Goal: Communication & Community: Share content

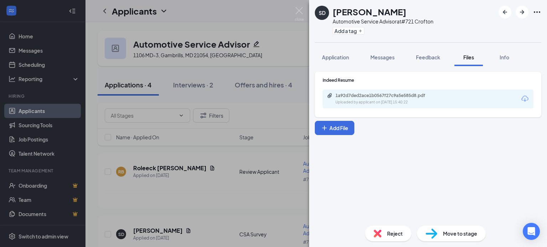
click at [449, 233] on span "Move to stage" at bounding box center [460, 234] width 34 height 8
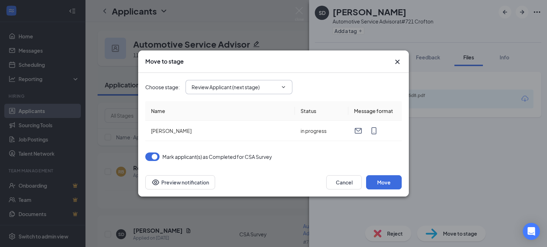
click at [271, 88] on input "Review Applicant (next stage)" at bounding box center [235, 87] width 86 height 8
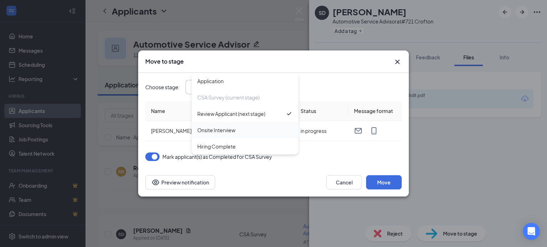
click at [233, 133] on div "Onsite Interview" at bounding box center [216, 130] width 38 height 8
type input "Onsite Interview"
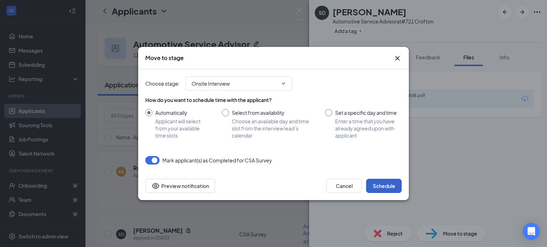
click at [387, 186] on button "Schedule" at bounding box center [384, 186] width 36 height 14
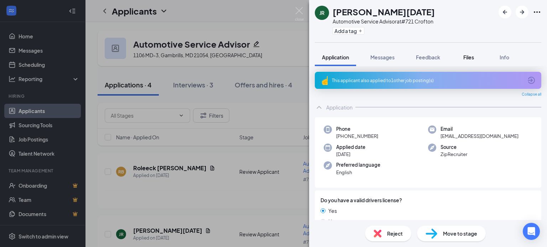
click at [470, 53] on button "Files" at bounding box center [468, 57] width 28 height 18
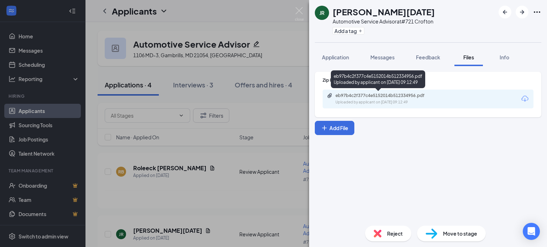
click at [375, 98] on div "eb97b4c2f377c4e5152014b512334956.pdf" at bounding box center [385, 96] width 100 height 6
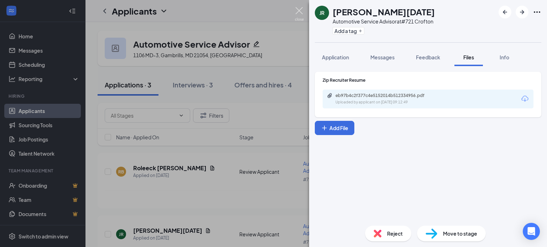
click at [297, 11] on img at bounding box center [299, 14] width 9 height 14
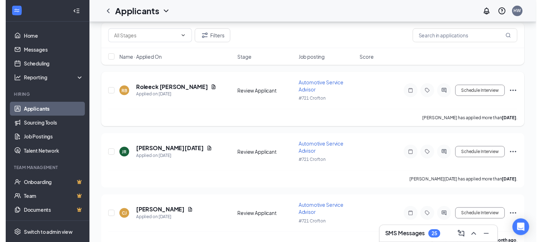
scroll to position [93, 0]
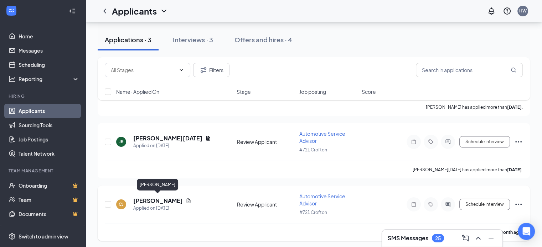
click at [169, 198] on h5 "[PERSON_NAME]" at bounding box center [157, 201] width 49 height 8
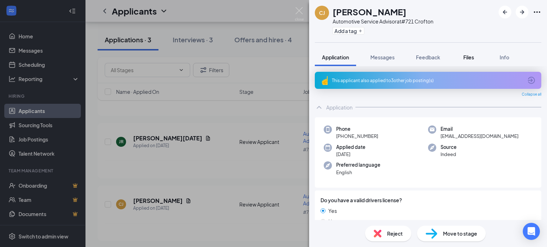
click at [471, 57] on span "Files" at bounding box center [468, 57] width 11 height 6
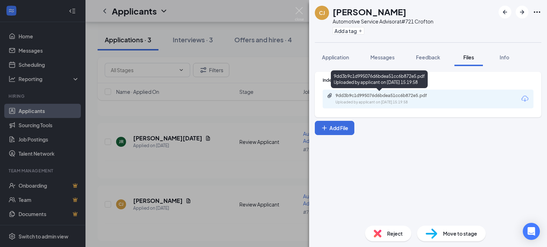
click at [375, 98] on div "9dd3b9c1d995076d6bdea51cc6b872e5.pdf" at bounding box center [385, 96] width 100 height 6
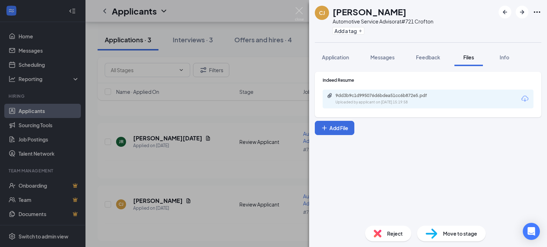
click at [458, 235] on span "Move to stage" at bounding box center [460, 234] width 34 height 8
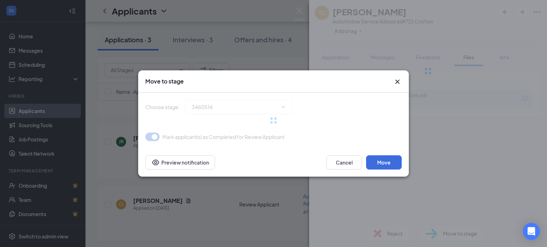
type input "Onsite Interview (next stage)"
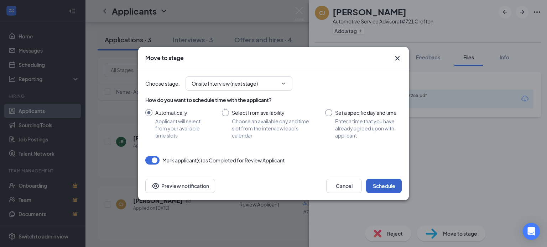
click at [379, 186] on button "Schedule" at bounding box center [384, 186] width 36 height 14
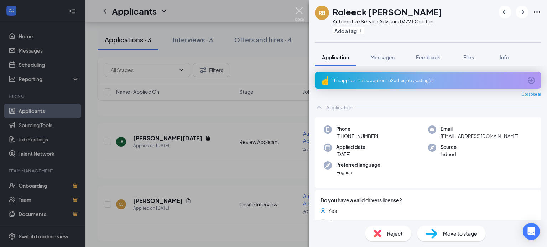
click at [301, 12] on img at bounding box center [299, 14] width 9 height 14
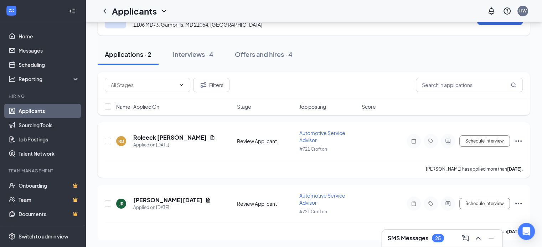
scroll to position [30, 0]
click at [195, 57] on div "Interviews · 4" at bounding box center [193, 55] width 41 height 9
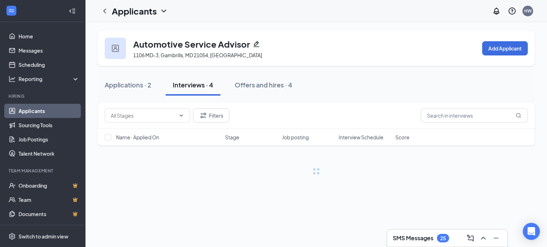
click at [418, 239] on h3 "SMS Messages" at bounding box center [413, 239] width 41 height 8
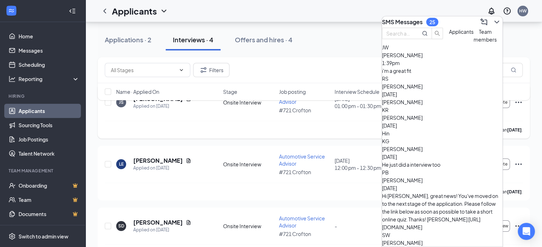
scroll to position [127, 0]
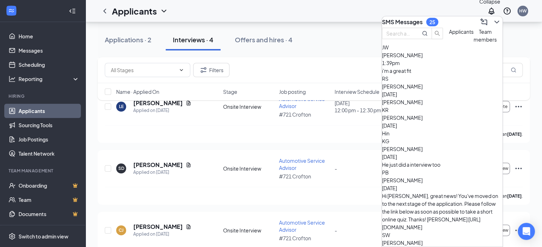
click at [493, 18] on icon "ChevronDown" at bounding box center [496, 22] width 9 height 9
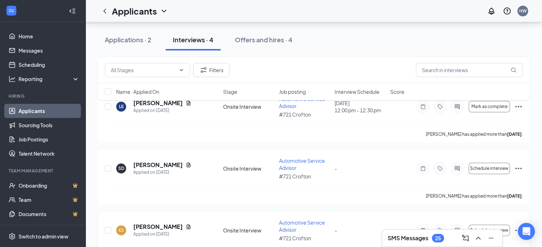
scroll to position [150, 0]
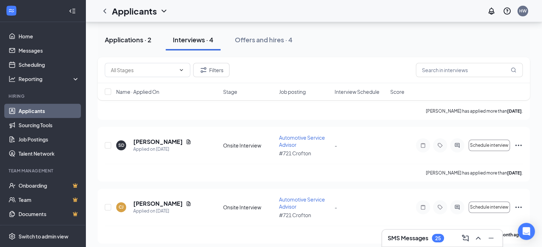
click at [128, 40] on div "Applications · 2" at bounding box center [128, 39] width 47 height 9
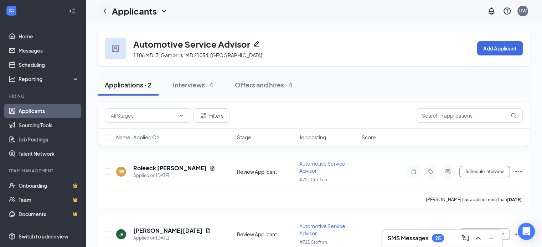
click at [105, 10] on icon "ChevronLeft" at bounding box center [104, 11] width 9 height 9
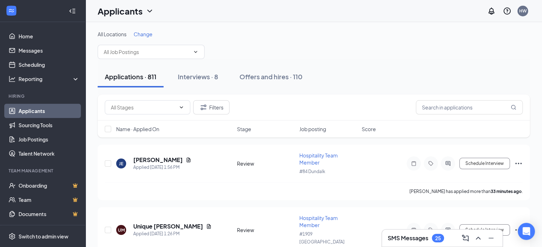
click at [148, 33] on span "Change" at bounding box center [143, 34] width 19 height 6
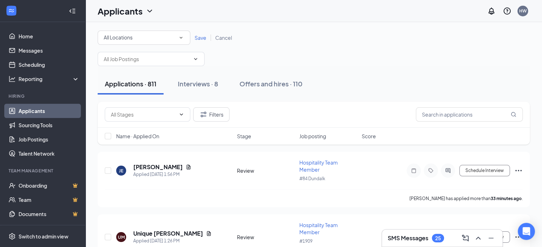
click at [148, 33] on div "All Locations" at bounding box center [144, 37] width 80 height 9
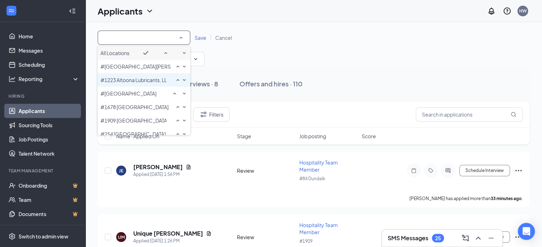
click at [151, 83] on span "#1223 Altoona Lubricants, LLC" at bounding box center [135, 80] width 70 height 6
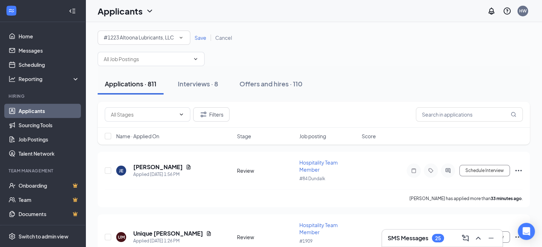
click at [198, 37] on span "Save" at bounding box center [200, 38] width 12 height 6
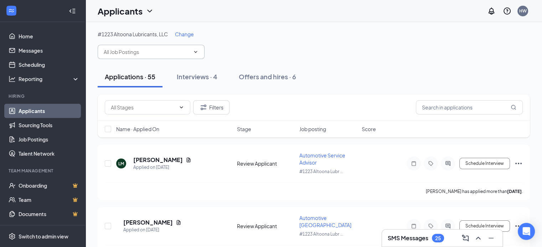
click at [141, 53] on input "text" at bounding box center [147, 52] width 86 height 8
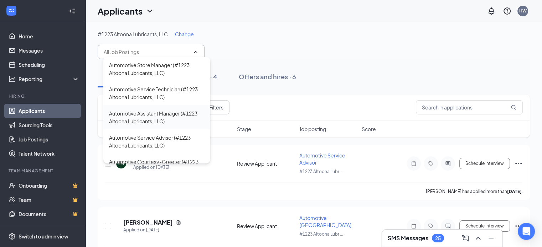
click at [136, 114] on div "Automotive Assistant Manager (#1223 Altoona Lubricants, LLC)" at bounding box center [156, 118] width 95 height 16
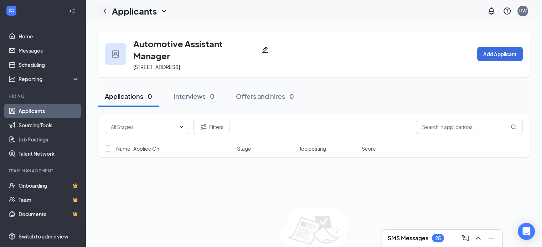
click at [104, 11] on icon "ChevronLeft" at bounding box center [104, 11] width 3 height 5
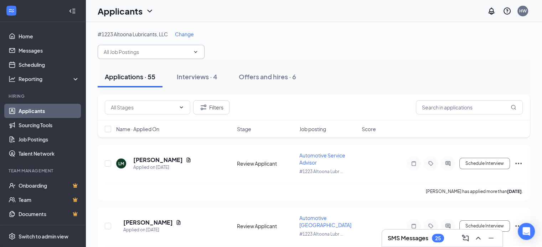
click at [147, 52] on input "text" at bounding box center [147, 52] width 86 height 8
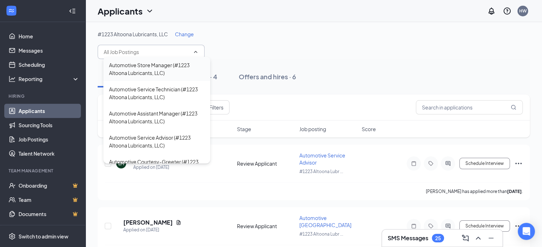
click at [156, 66] on div "Automotive Store Manager (#1223 Altoona Lubricants, LLC)" at bounding box center [156, 69] width 95 height 16
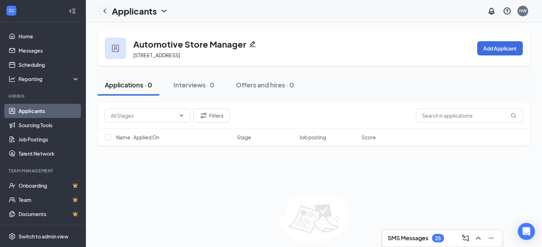
click at [103, 11] on icon "ChevronLeft" at bounding box center [104, 11] width 9 height 9
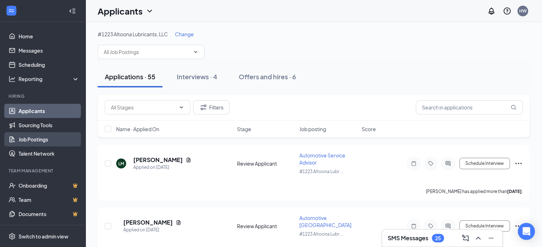
click at [43, 140] on link "Job Postings" at bounding box center [49, 139] width 61 height 14
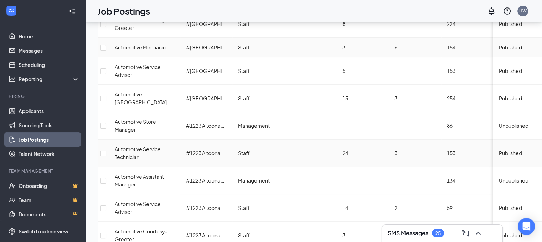
scroll to position [130, 0]
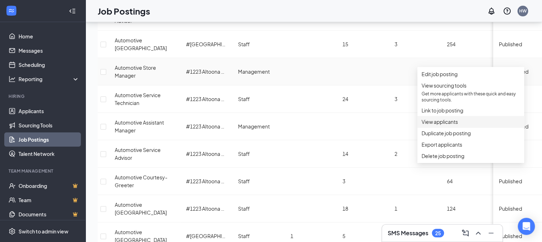
scroll to position [160, 0]
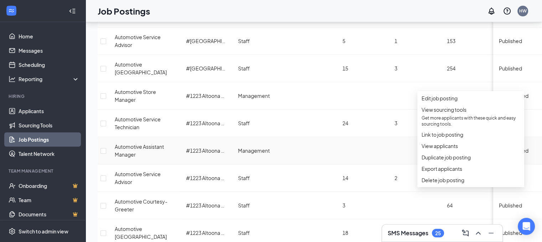
click at [397, 137] on td at bounding box center [415, 150] width 52 height 27
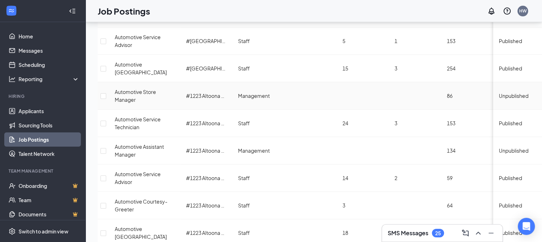
click at [499, 93] on span "Unpublished" at bounding box center [514, 96] width 30 height 6
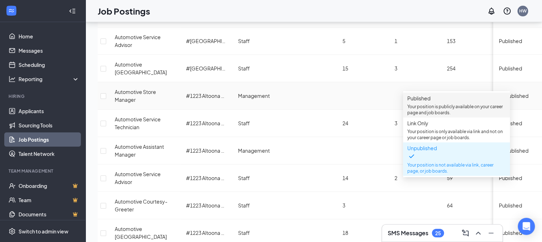
click at [464, 111] on p "Your position is publicly available on your career page and job boards." at bounding box center [456, 110] width 98 height 12
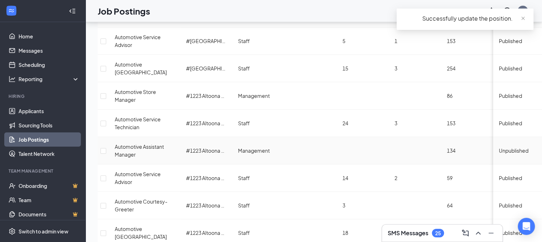
click at [499, 147] on span "Unpublished" at bounding box center [514, 150] width 30 height 6
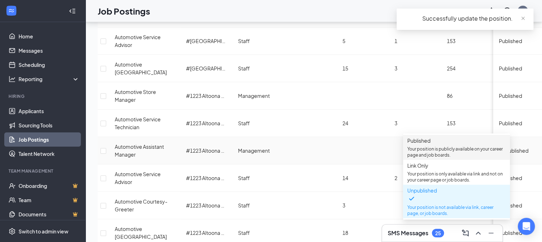
click at [445, 149] on p "Your position is publicly available on your career page and job boards." at bounding box center [456, 152] width 98 height 12
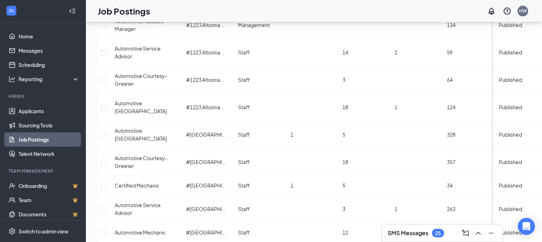
scroll to position [260, 4]
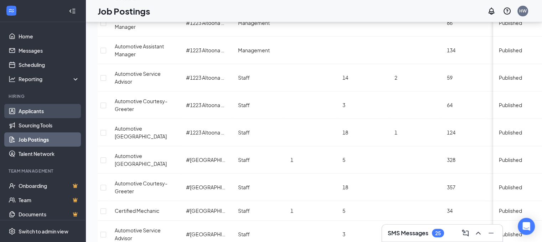
click at [30, 112] on link "Applicants" at bounding box center [49, 111] width 61 height 14
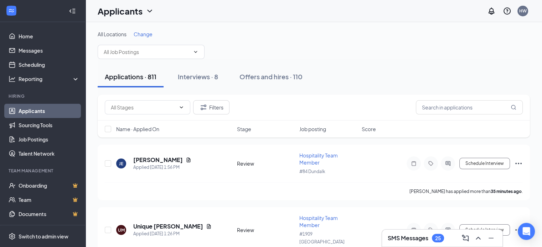
click at [145, 34] on span "Change" at bounding box center [143, 34] width 19 height 6
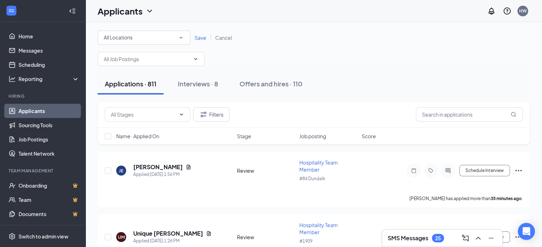
click at [201, 38] on span "Save" at bounding box center [200, 38] width 12 height 6
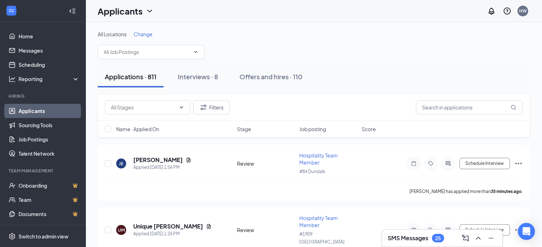
click at [141, 36] on span "Change" at bounding box center [143, 34] width 19 height 6
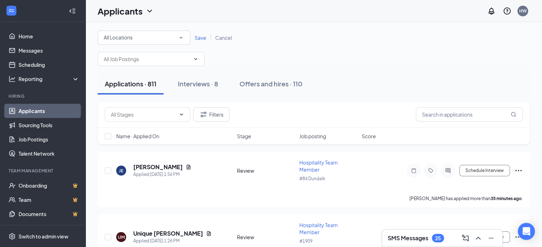
click at [142, 37] on div "All Locations" at bounding box center [144, 37] width 80 height 9
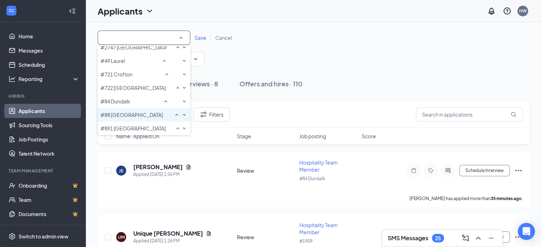
scroll to position [146, 0]
click at [134, 116] on span "#88 [GEOGRAPHIC_DATA]" at bounding box center [131, 115] width 62 height 6
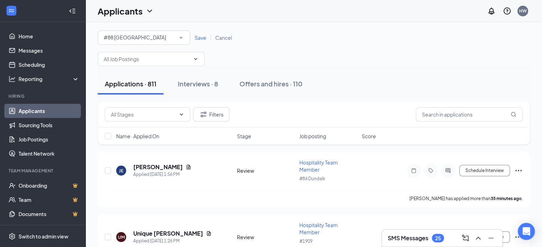
click at [202, 37] on span "Save" at bounding box center [200, 38] width 12 height 6
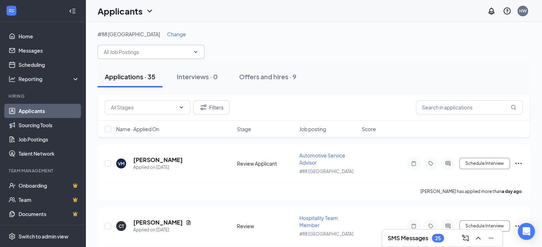
click at [144, 52] on input "text" at bounding box center [147, 52] width 86 height 8
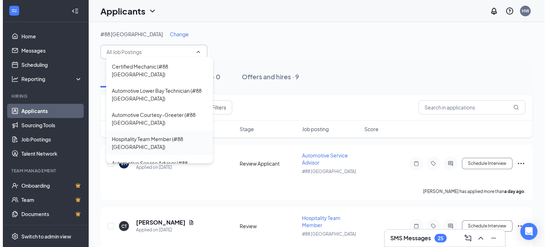
scroll to position [23, 0]
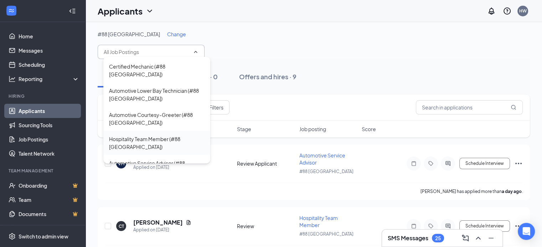
click at [152, 160] on div "Automotive Service Advisor (#88 [GEOGRAPHIC_DATA])" at bounding box center [156, 168] width 95 height 16
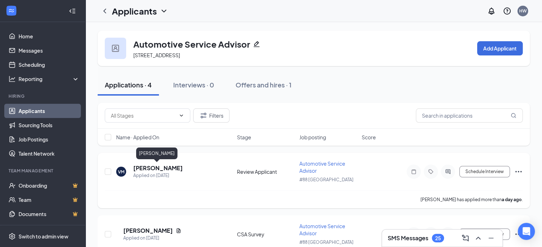
click at [148, 167] on h5 "[PERSON_NAME]" at bounding box center [157, 169] width 49 height 8
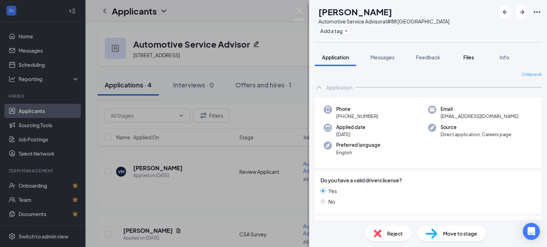
click at [465, 58] on span "Files" at bounding box center [468, 57] width 11 height 6
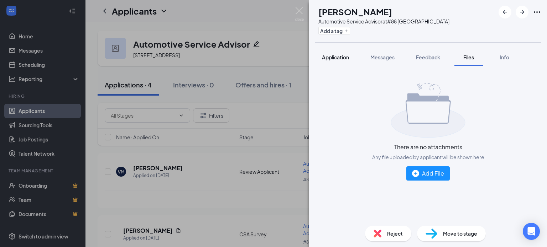
click at [337, 56] on span "Application" at bounding box center [335, 57] width 27 height 6
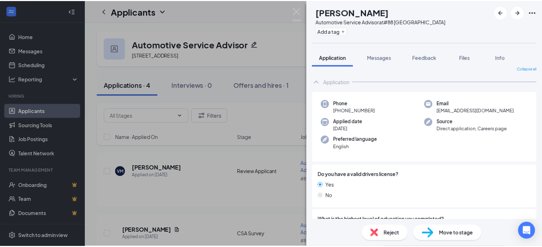
scroll to position [6, 0]
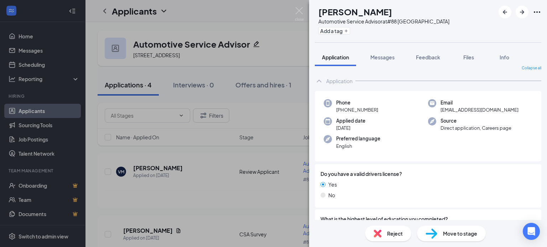
click at [455, 147] on div "Phone [PHONE_NUMBER] Email [EMAIL_ADDRESS][DOMAIN_NAME] Applied date [DATE] Sou…" at bounding box center [428, 126] width 226 height 71
click at [299, 10] on img at bounding box center [299, 14] width 9 height 14
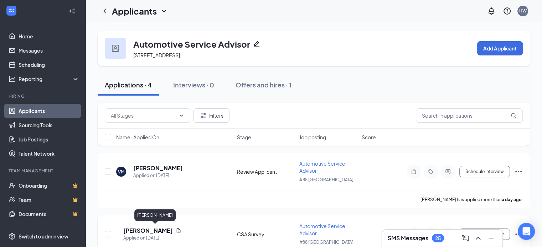
click at [135, 230] on h5 "[PERSON_NAME]" at bounding box center [147, 231] width 49 height 8
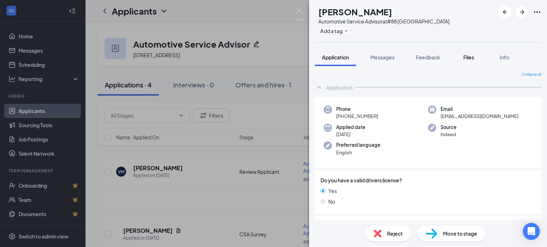
click at [471, 57] on span "Files" at bounding box center [468, 57] width 11 height 6
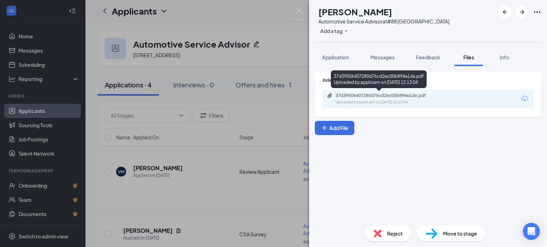
click at [404, 97] on div "37d39506407280d76cd2ec00b894e1de.pdf" at bounding box center [385, 96] width 100 height 6
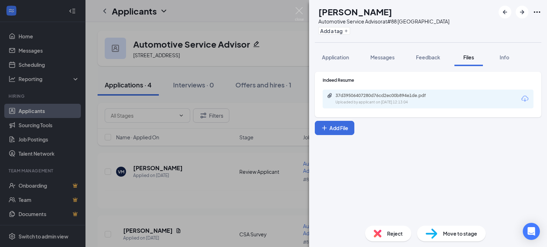
click at [391, 239] on div "Reject" at bounding box center [388, 234] width 46 height 16
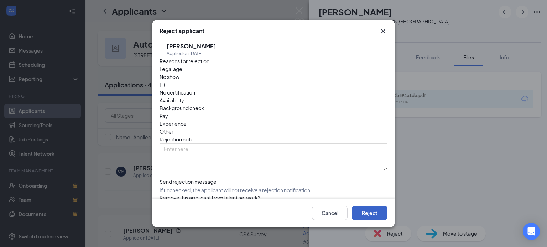
click at [367, 209] on button "Reject" at bounding box center [370, 213] width 36 height 14
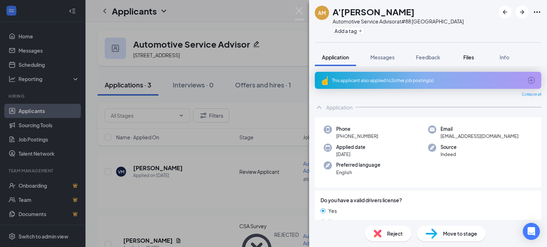
click at [474, 55] on span "Files" at bounding box center [468, 57] width 11 height 6
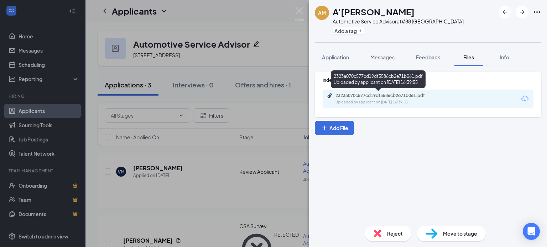
click at [359, 102] on div "Uploaded by applicant on [DATE] 16:39:55" at bounding box center [388, 103] width 107 height 6
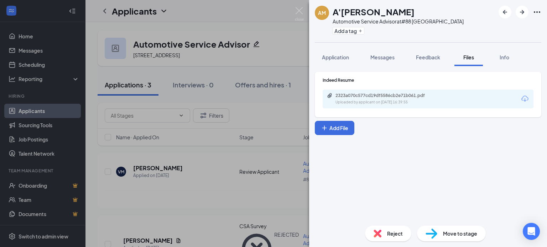
click at [541, 11] on div "AM A'[PERSON_NAME] Automotive Service Advisor at #88 Annapolis Add a tag" at bounding box center [428, 21] width 238 height 42
click at [302, 12] on img at bounding box center [299, 14] width 9 height 14
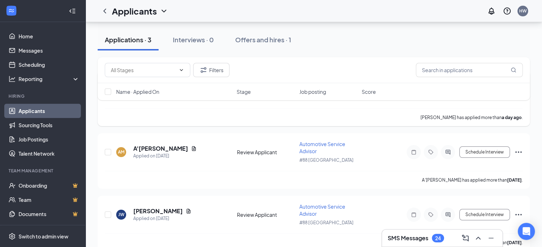
scroll to position [87, 0]
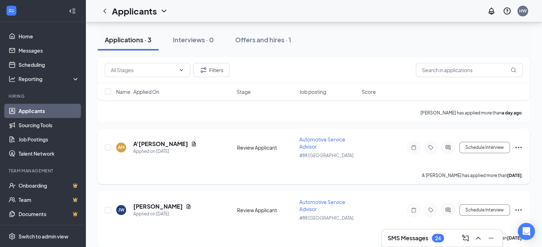
click at [518, 146] on icon "Ellipses" at bounding box center [518, 148] width 9 height 9
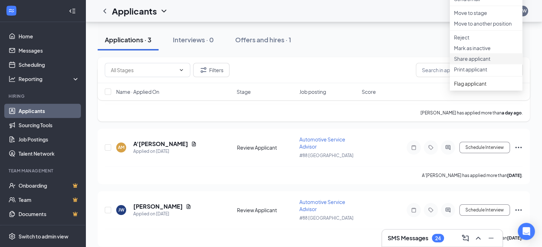
click at [485, 62] on p "Share applicant" at bounding box center [486, 58] width 64 height 7
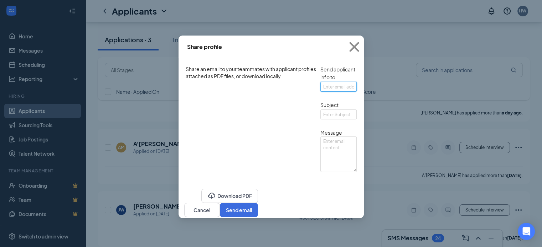
click at [356, 92] on input "text" at bounding box center [338, 87] width 36 height 10
click at [320, 92] on input "[EMAIL_ADDRESS][DOMAIN_NAME]" at bounding box center [338, 87] width 36 height 10
type input "[EMAIL_ADDRESS][DOMAIN_NAME]"
click at [320, 120] on input "text" at bounding box center [338, 115] width 36 height 10
type input "CALL THIS ONE!!!!"
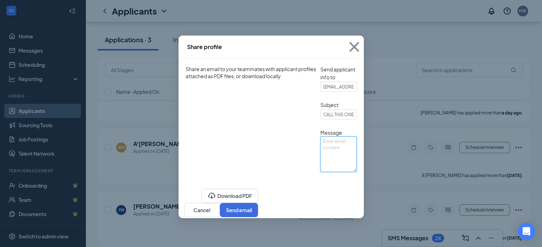
click at [320, 172] on textarea at bounding box center [338, 155] width 36 height 36
type textarea "Call this one asap."
click at [258, 218] on button "Send email" at bounding box center [239, 210] width 38 height 14
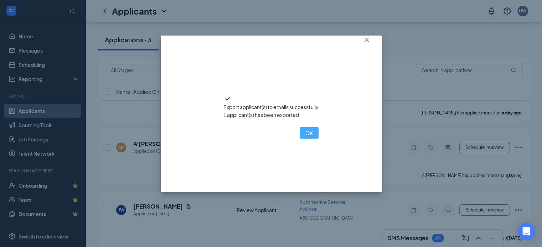
click at [299, 139] on button "OK" at bounding box center [308, 132] width 19 height 11
